Goal: Task Accomplishment & Management: Complete application form

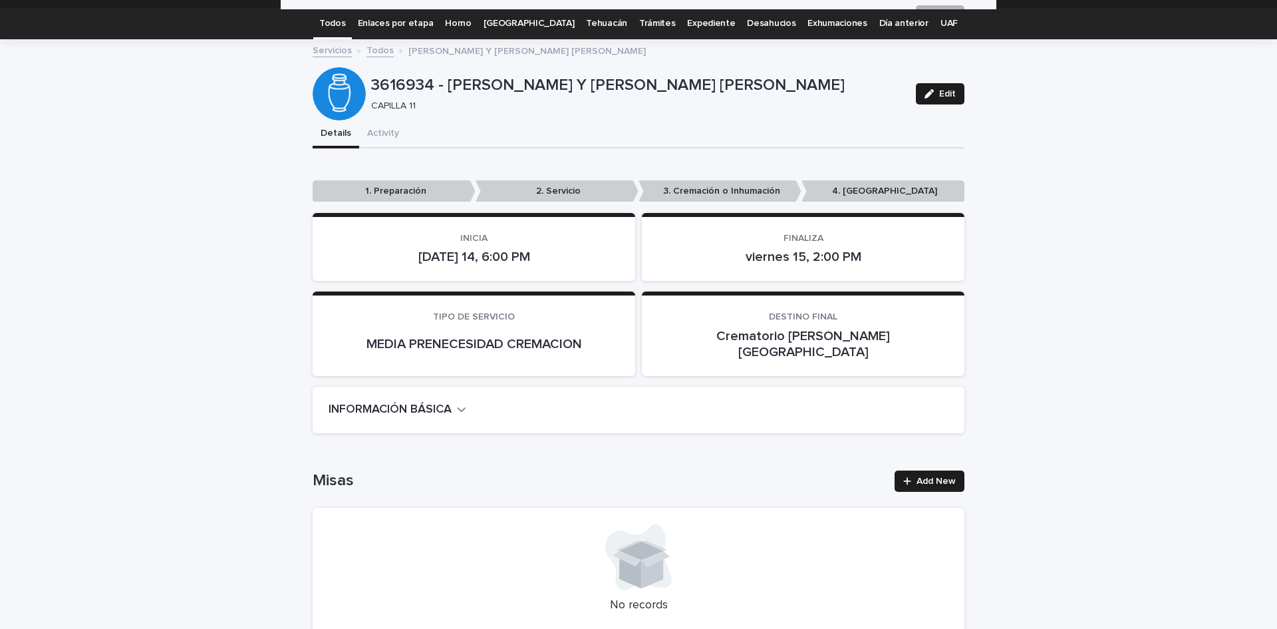
scroll to position [27, 0]
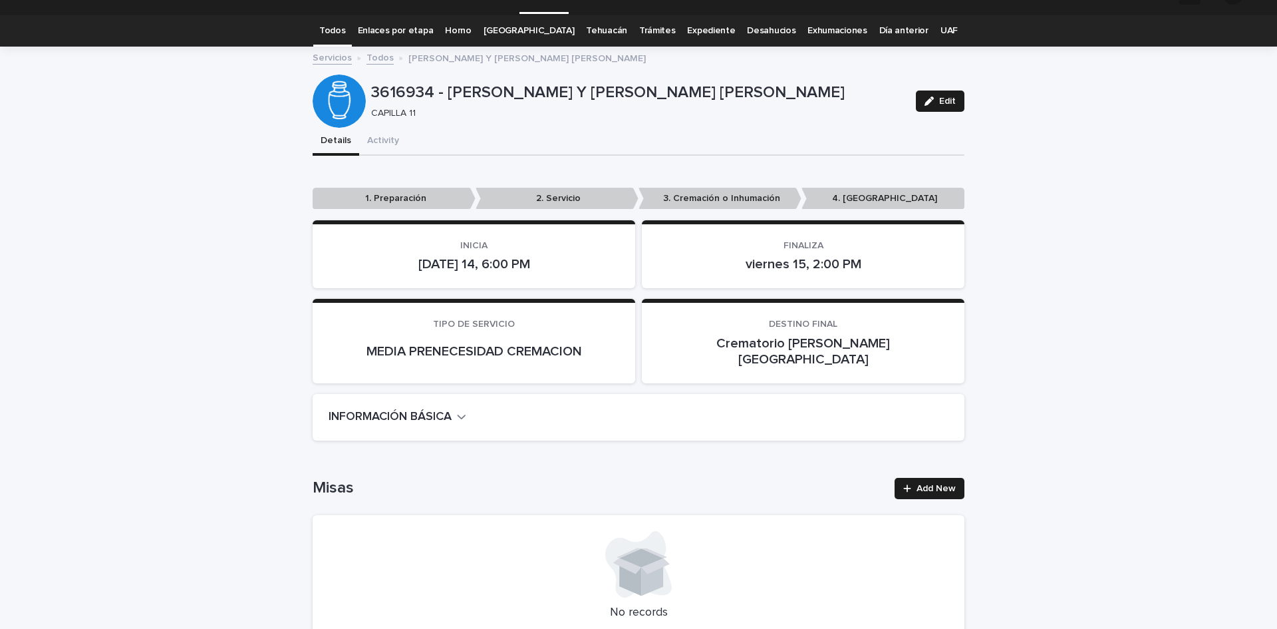
click at [924, 460] on div "Loading... Saving… Misas Add New No records" at bounding box center [639, 564] width 652 height 227
click at [925, 484] on span "Add New" at bounding box center [936, 488] width 39 height 9
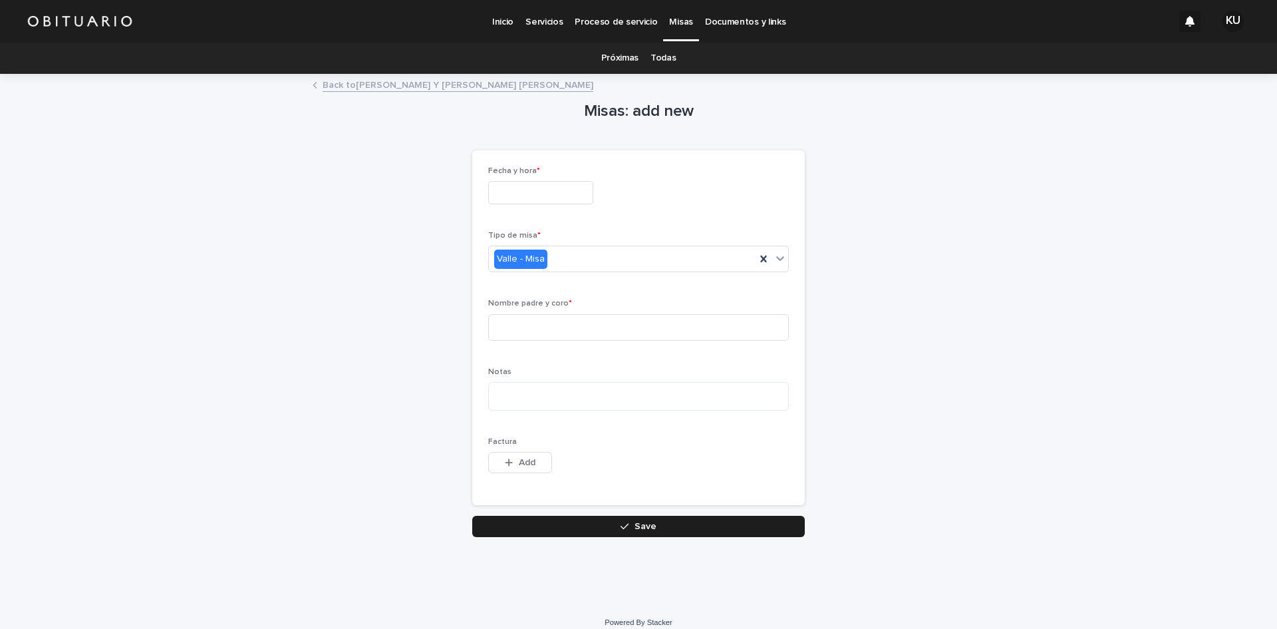
click at [537, 196] on input "text" at bounding box center [540, 192] width 105 height 23
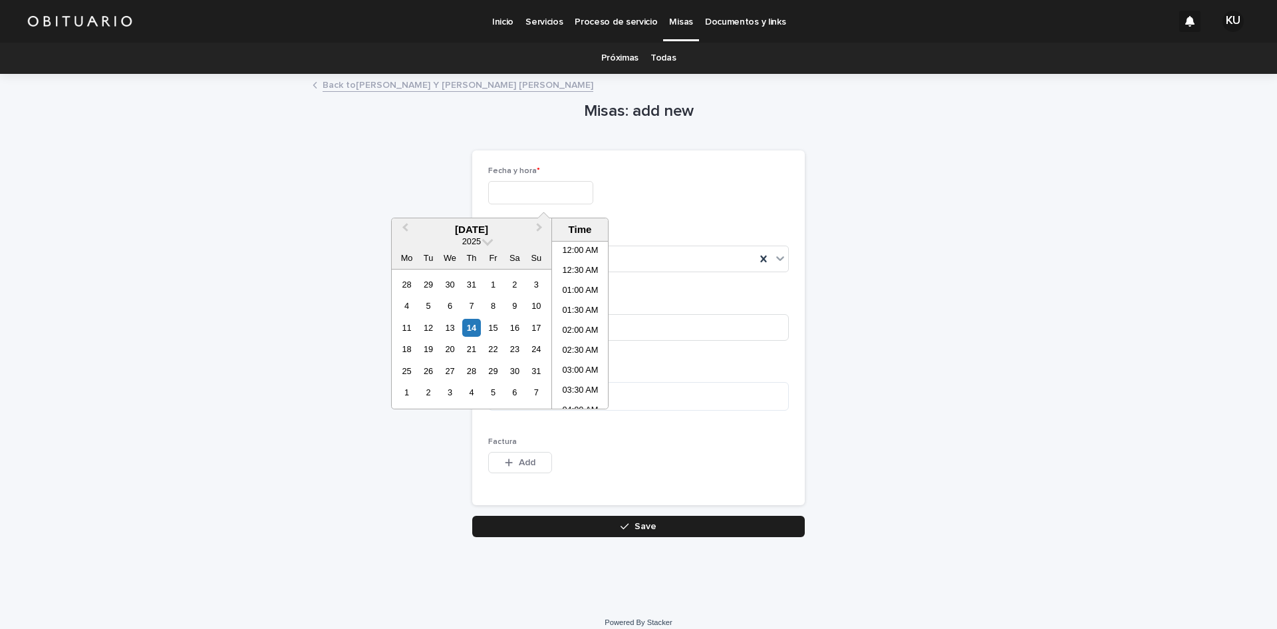
click at [525, 191] on input "text" at bounding box center [540, 192] width 105 height 23
click at [495, 323] on div "15" at bounding box center [493, 328] width 18 height 18
click at [579, 338] on li "10:00 PM" at bounding box center [580, 339] width 57 height 20
click at [587, 193] on input "**********" at bounding box center [540, 192] width 105 height 23
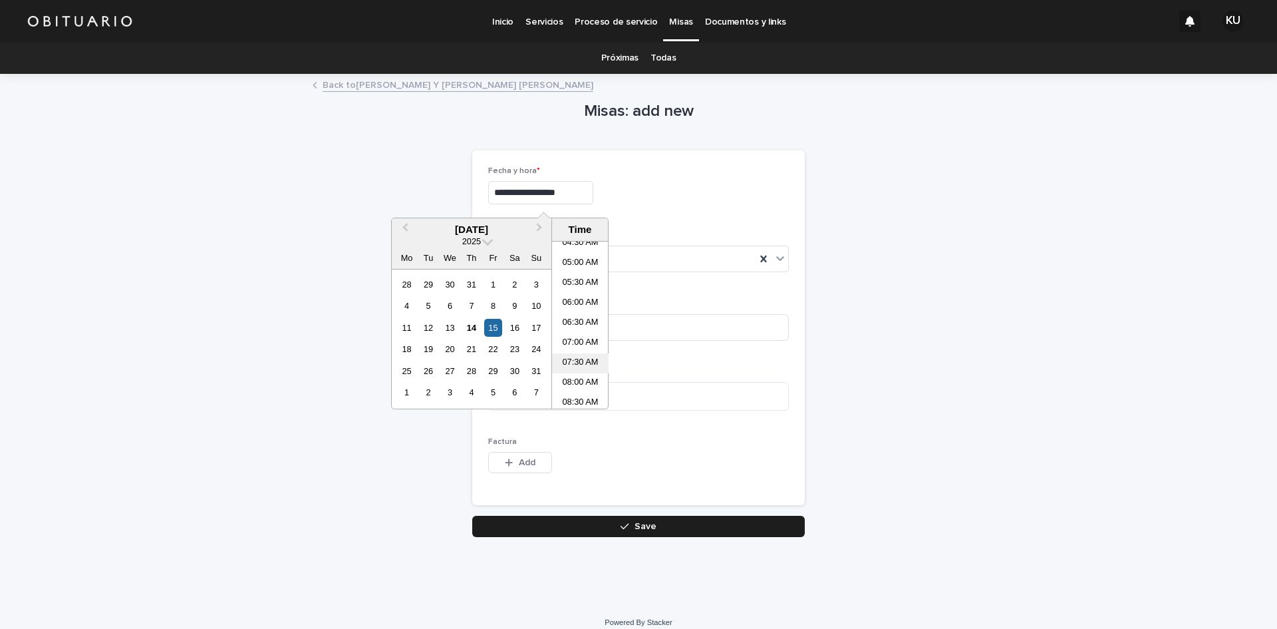
scroll to position [254, 0]
click at [575, 392] on li "10:00 AM" at bounding box center [580, 396] width 57 height 20
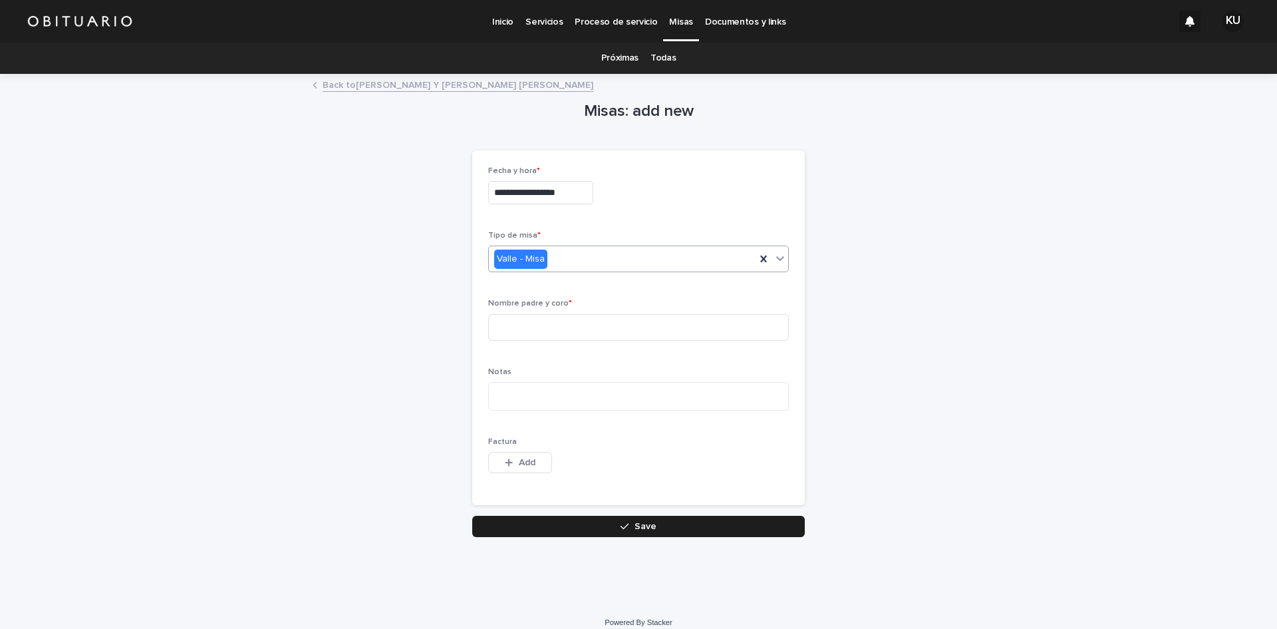
type input "**********"
click at [569, 319] on input at bounding box center [638, 327] width 301 height 27
type input "**********"
click at [621, 522] on icon "button" at bounding box center [625, 525] width 8 height 9
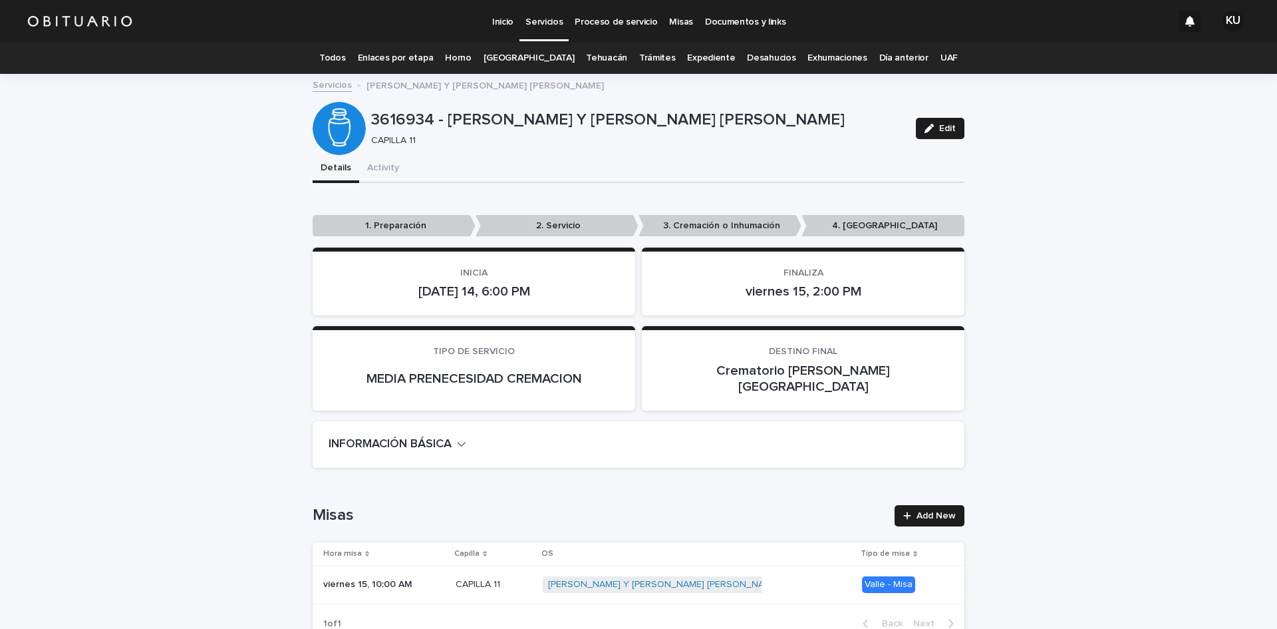
click at [340, 59] on link "Todos" at bounding box center [332, 58] width 26 height 31
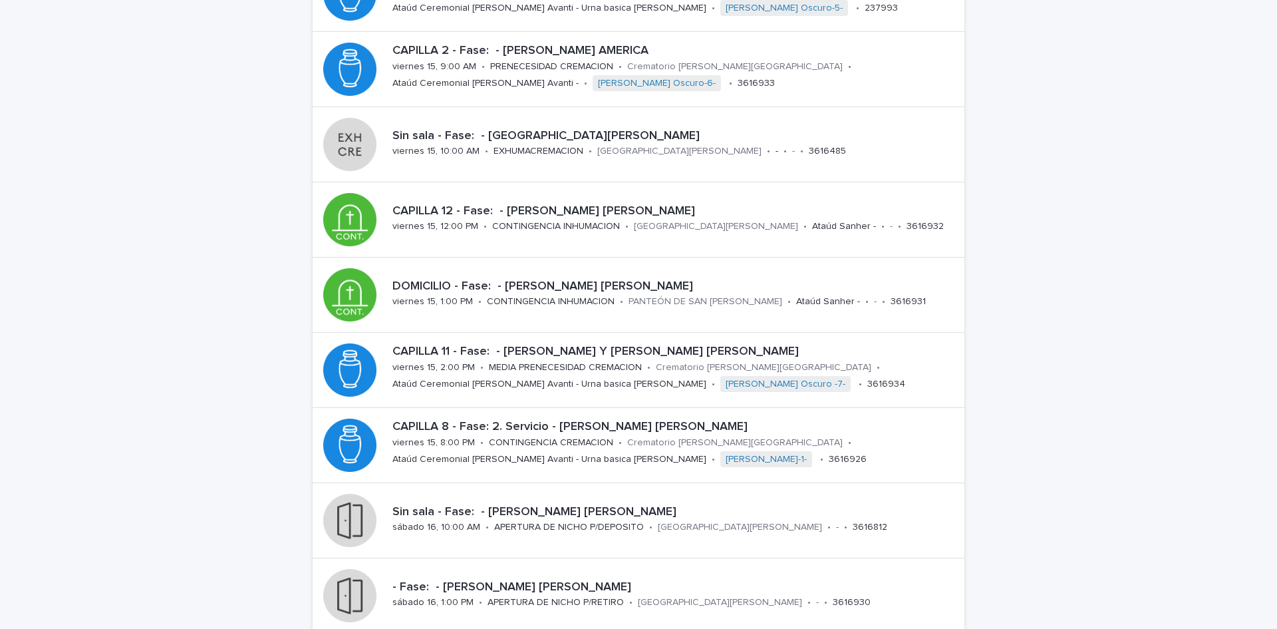
scroll to position [355, 0]
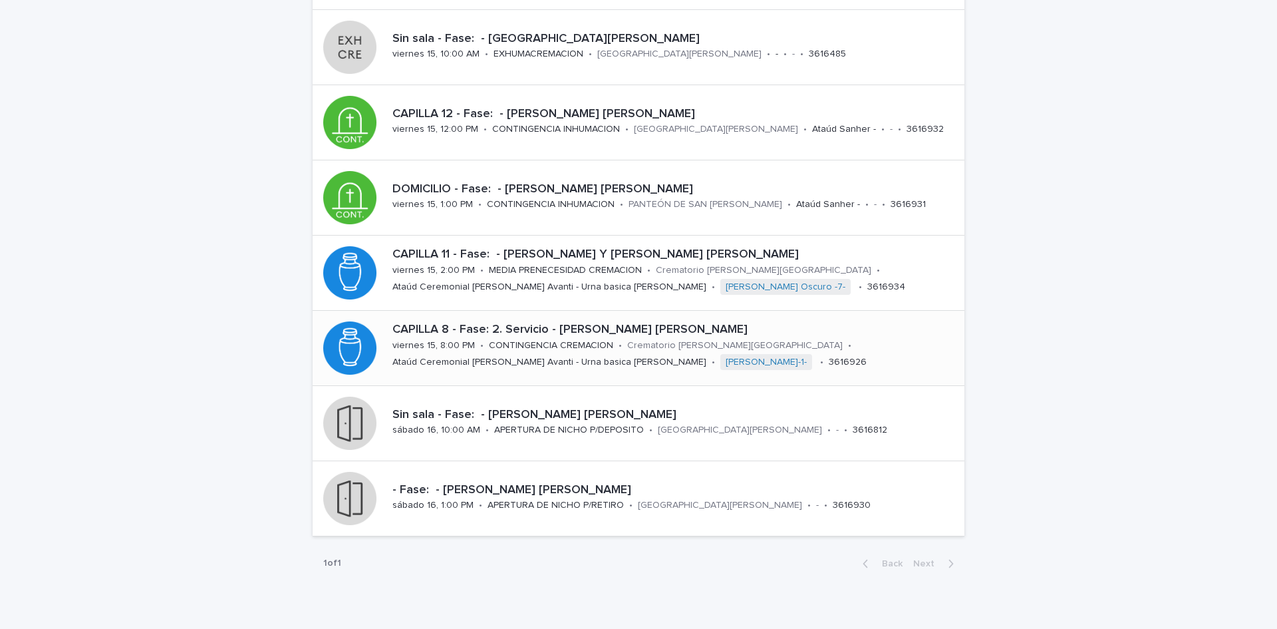
click at [575, 329] on p "CAPILLA 8 - Fase: 2. Servicio - [PERSON_NAME] [PERSON_NAME]" at bounding box center [675, 330] width 567 height 15
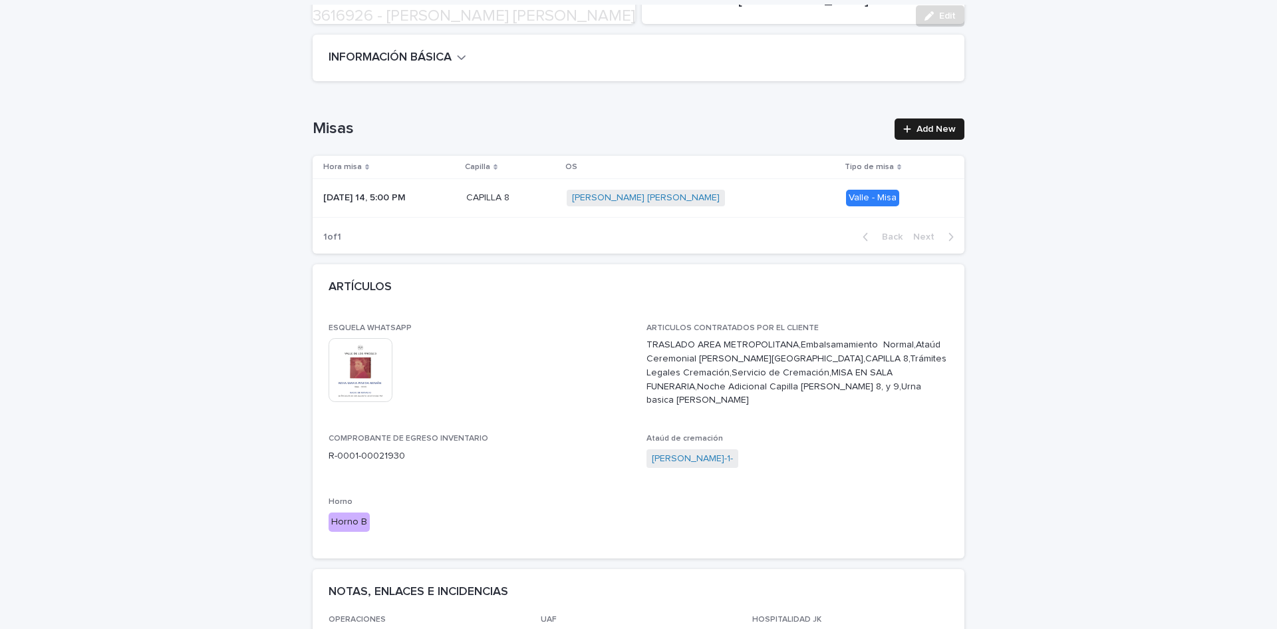
scroll to position [414, 0]
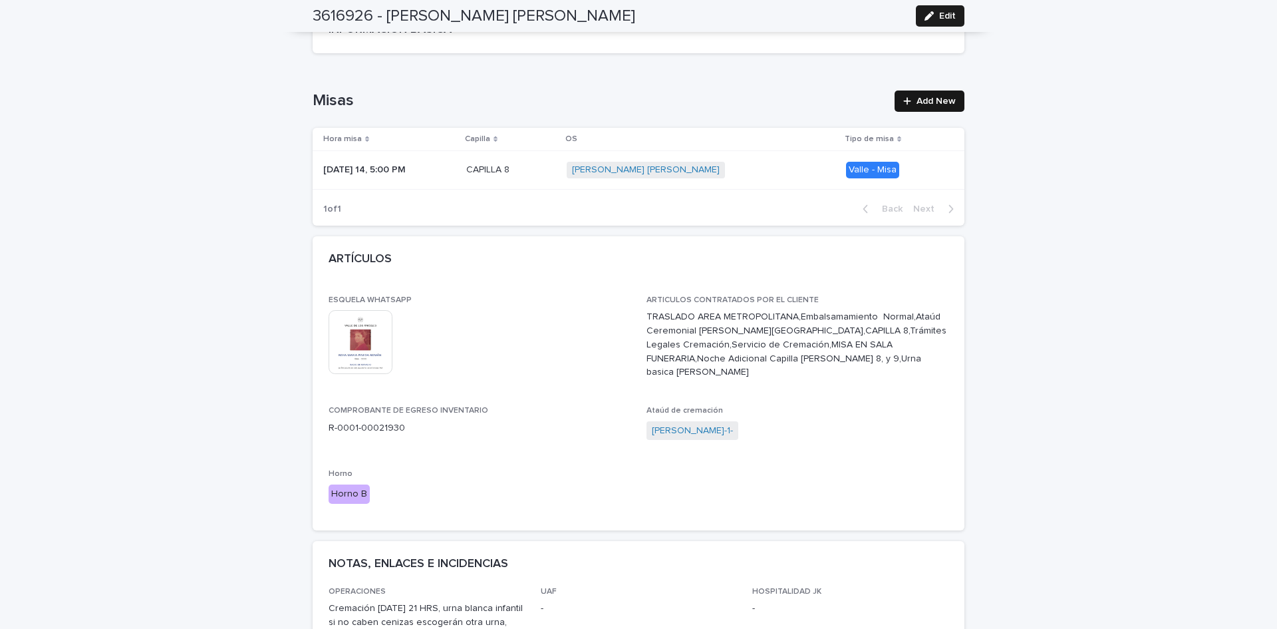
click at [921, 96] on span "Add New" at bounding box center [936, 100] width 39 height 9
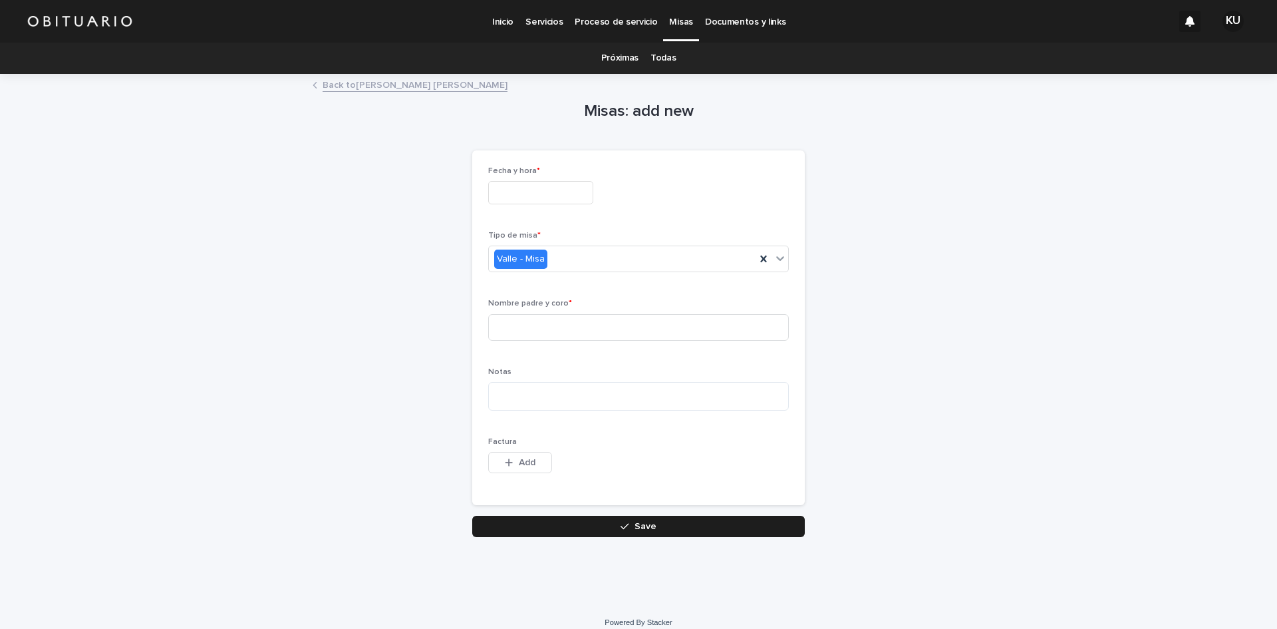
click at [547, 204] on div "Fecha y hora *" at bounding box center [638, 190] width 301 height 49
click at [548, 200] on input "text" at bounding box center [540, 192] width 105 height 23
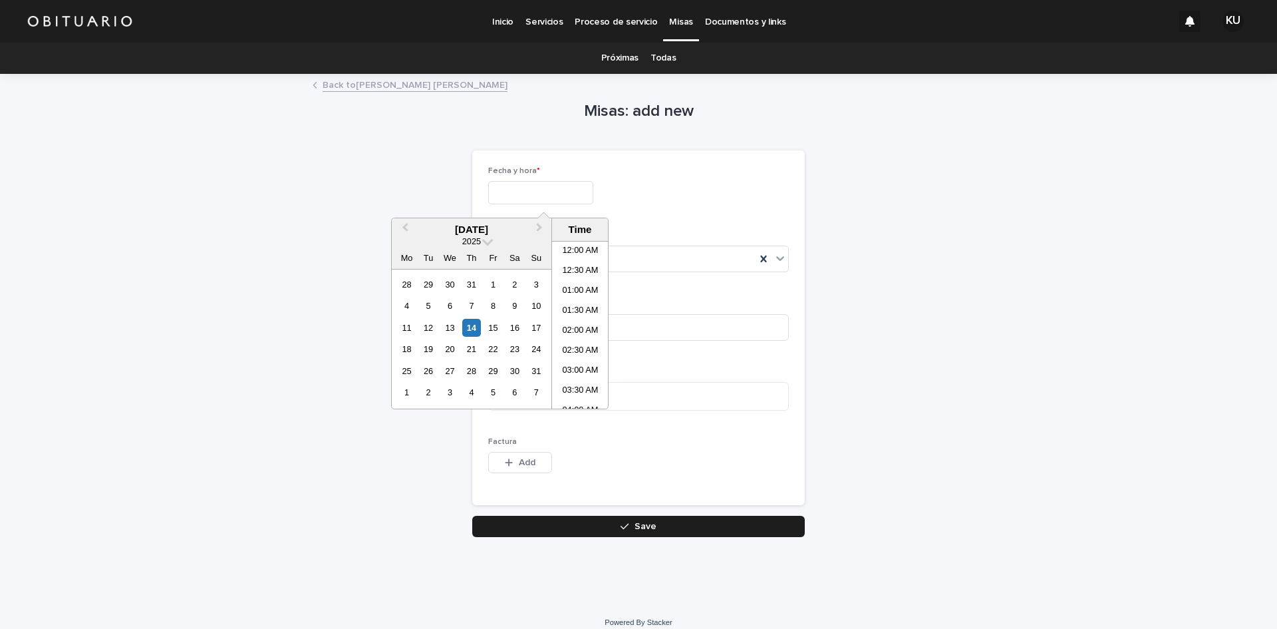
scroll to position [791, 0]
click at [494, 337] on div "15" at bounding box center [493, 328] width 18 height 18
click at [575, 261] on li "06:00 PM" at bounding box center [580, 259] width 57 height 20
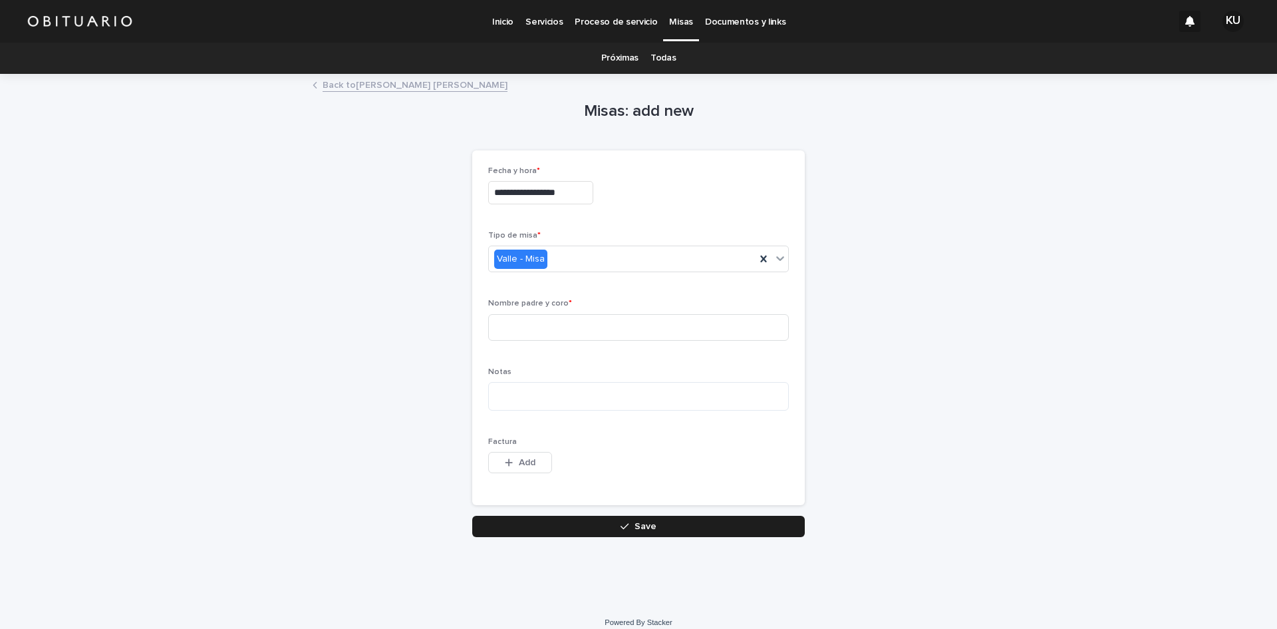
type input "**********"
click at [552, 323] on input at bounding box center [638, 327] width 301 height 27
type input "*"
type input "**********"
click at [627, 525] on div "button" at bounding box center [627, 525] width 13 height 9
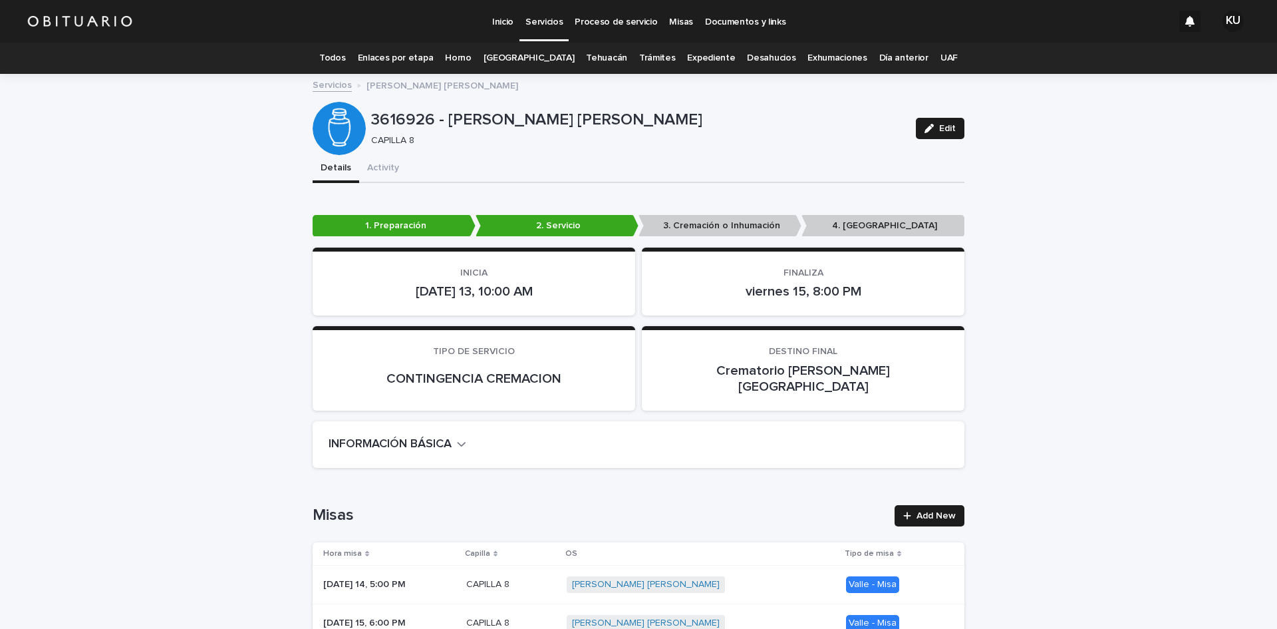
click at [345, 55] on link "Todos" at bounding box center [332, 58] width 26 height 31
